Goal: Task Accomplishment & Management: Manage account settings

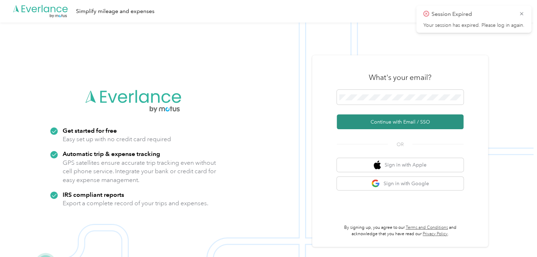
click at [393, 122] on button "Continue with Email / SSO" at bounding box center [400, 121] width 127 height 15
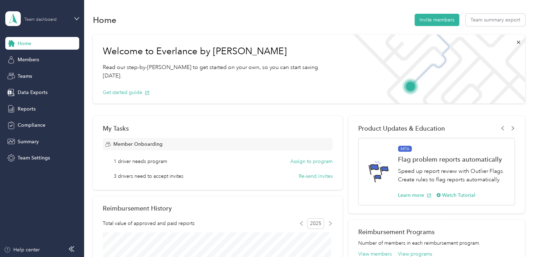
click at [63, 17] on div "Team dashboard" at bounding box center [46, 18] width 44 height 7
click at [33, 72] on div "Personal dashboard" at bounding box center [33, 72] width 44 height 7
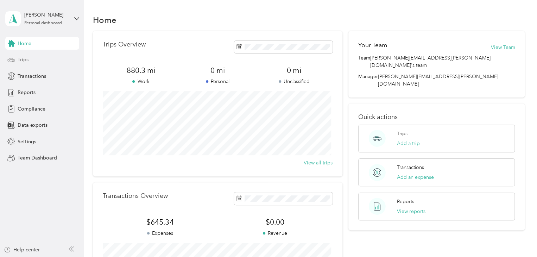
click at [36, 60] on div "Trips" at bounding box center [42, 60] width 74 height 13
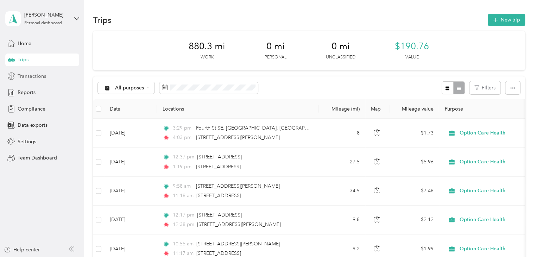
click at [32, 75] on span "Transactions" at bounding box center [32, 76] width 29 height 7
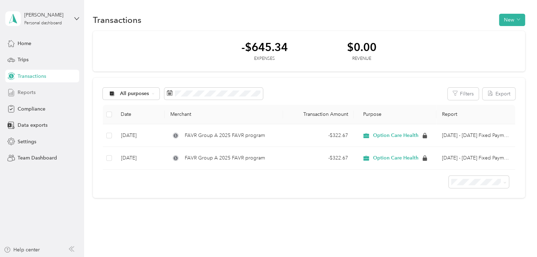
click at [32, 91] on span "Reports" at bounding box center [27, 92] width 18 height 7
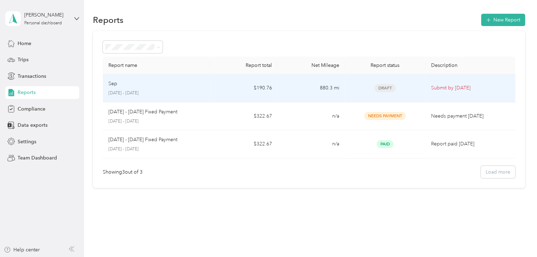
click at [418, 86] on div "Draft" at bounding box center [384, 88] width 69 height 8
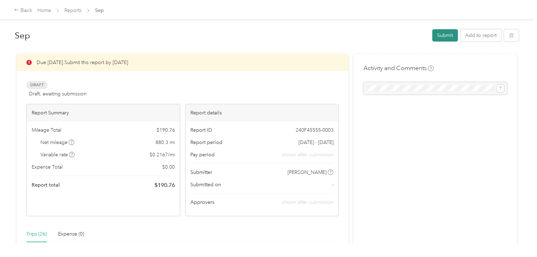
click at [442, 35] on button "Submit" at bounding box center [446, 35] width 26 height 12
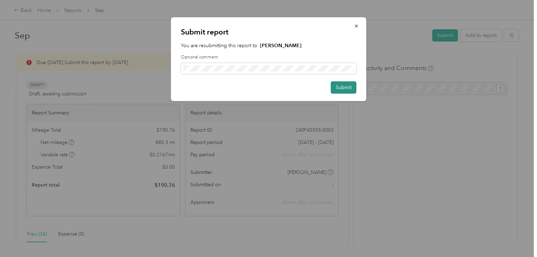
click at [336, 86] on button "Submit" at bounding box center [344, 87] width 26 height 12
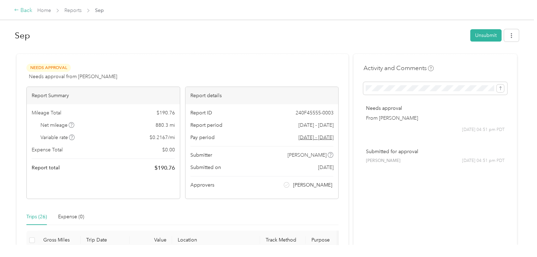
click at [26, 10] on div "Back" at bounding box center [23, 10] width 18 height 8
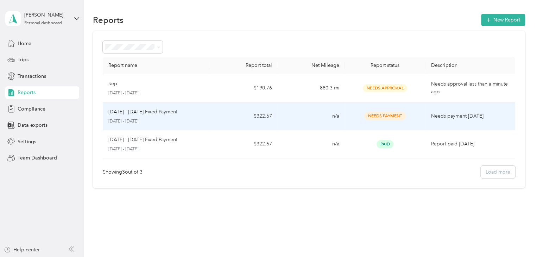
click at [413, 117] on div "Needs Payment" at bounding box center [384, 116] width 69 height 8
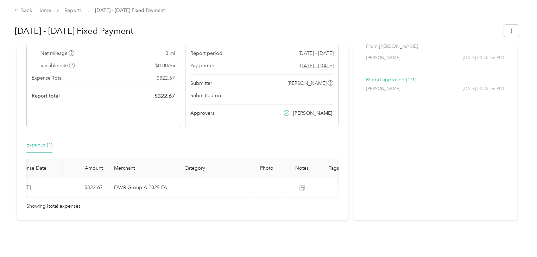
scroll to position [0, 38]
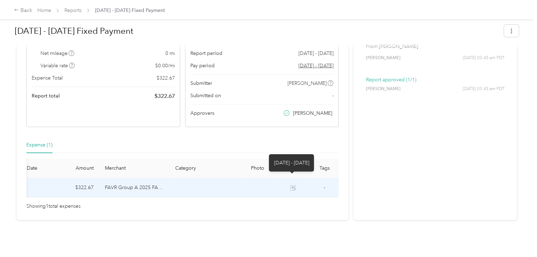
click at [291, 185] on icon at bounding box center [293, 187] width 5 height 5
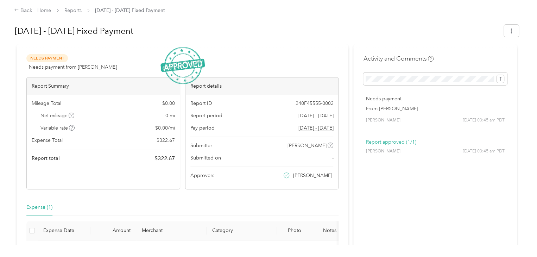
scroll to position [0, 0]
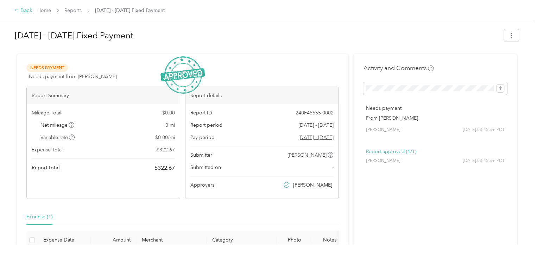
click at [23, 10] on div "Back" at bounding box center [23, 10] width 18 height 8
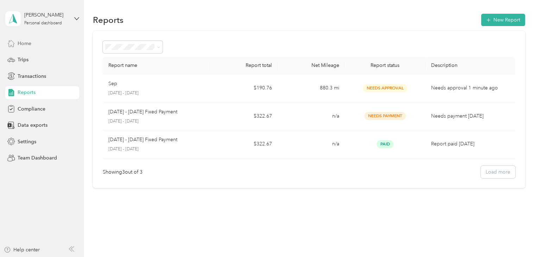
click at [38, 43] on div "Home" at bounding box center [42, 43] width 74 height 13
